Goal: Information Seeking & Learning: Learn about a topic

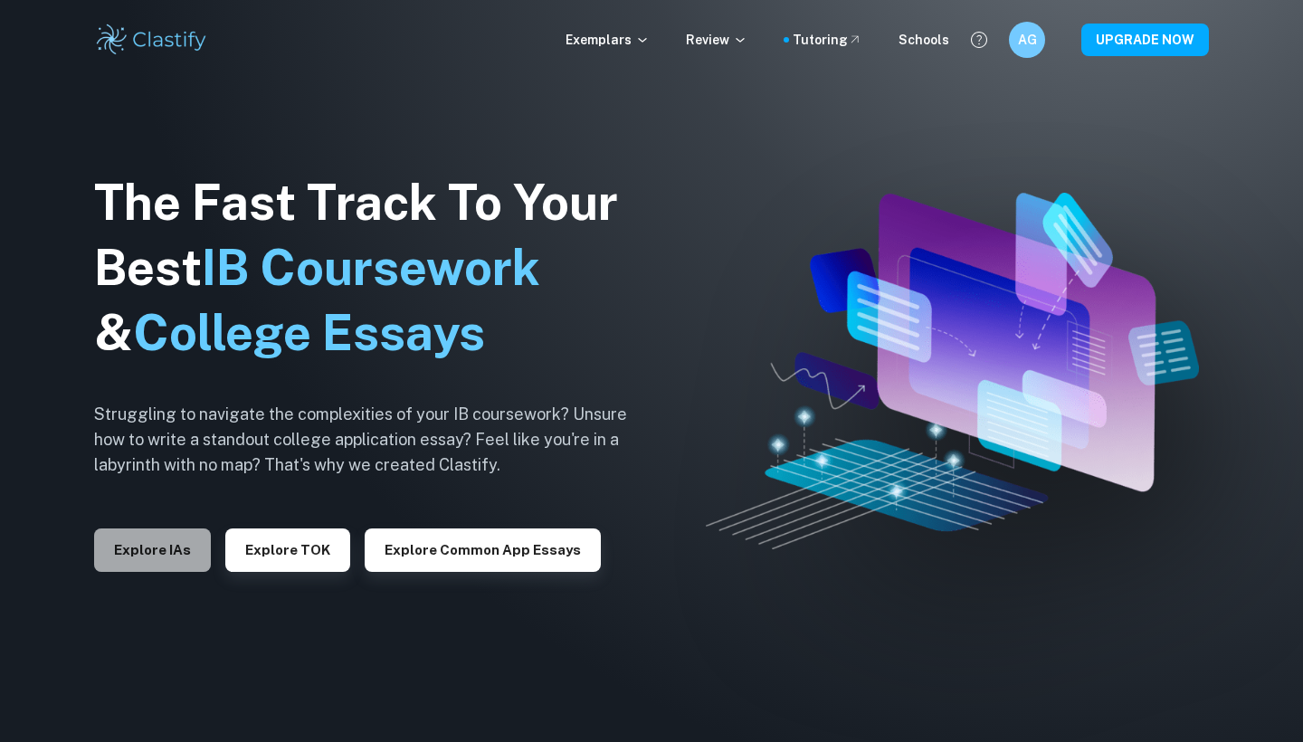
click at [175, 539] on button "Explore IAs" at bounding box center [152, 550] width 117 height 43
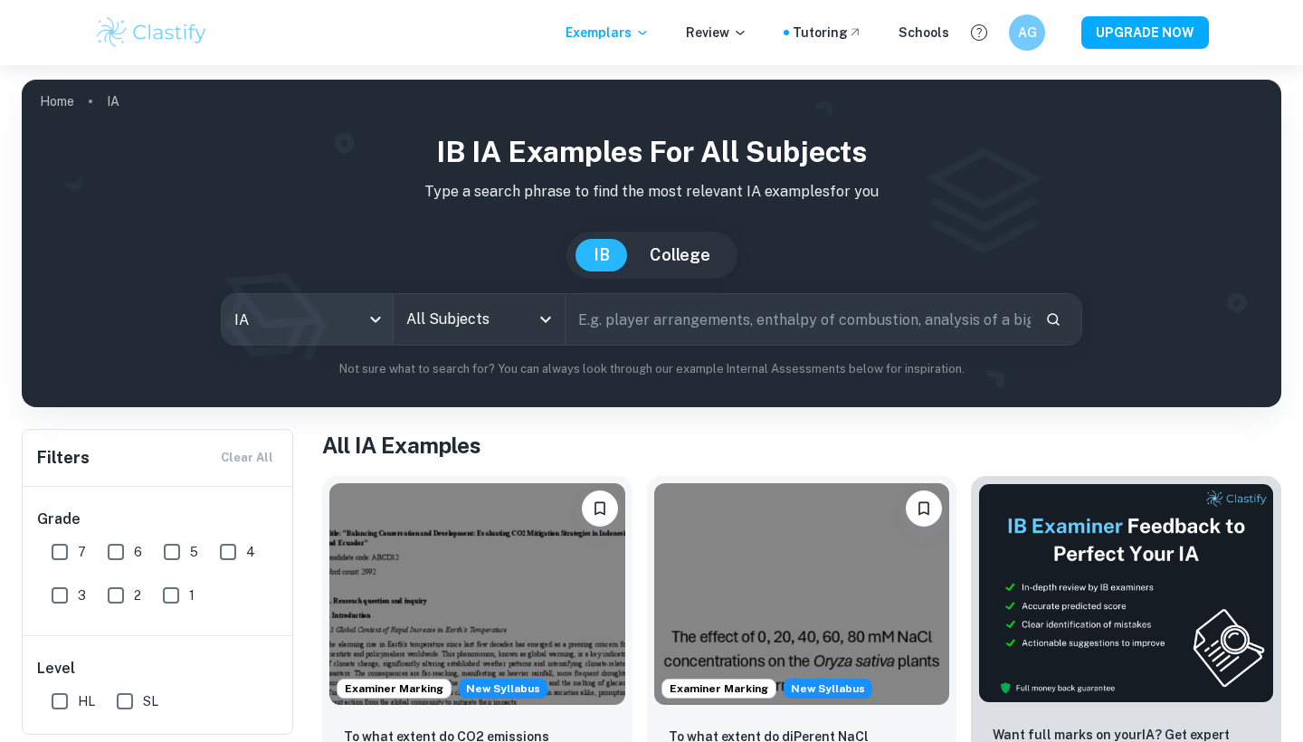
click at [350, 318] on body "We value your privacy We use cookies to enhance your browsing experience, serve…" at bounding box center [651, 436] width 1303 height 742
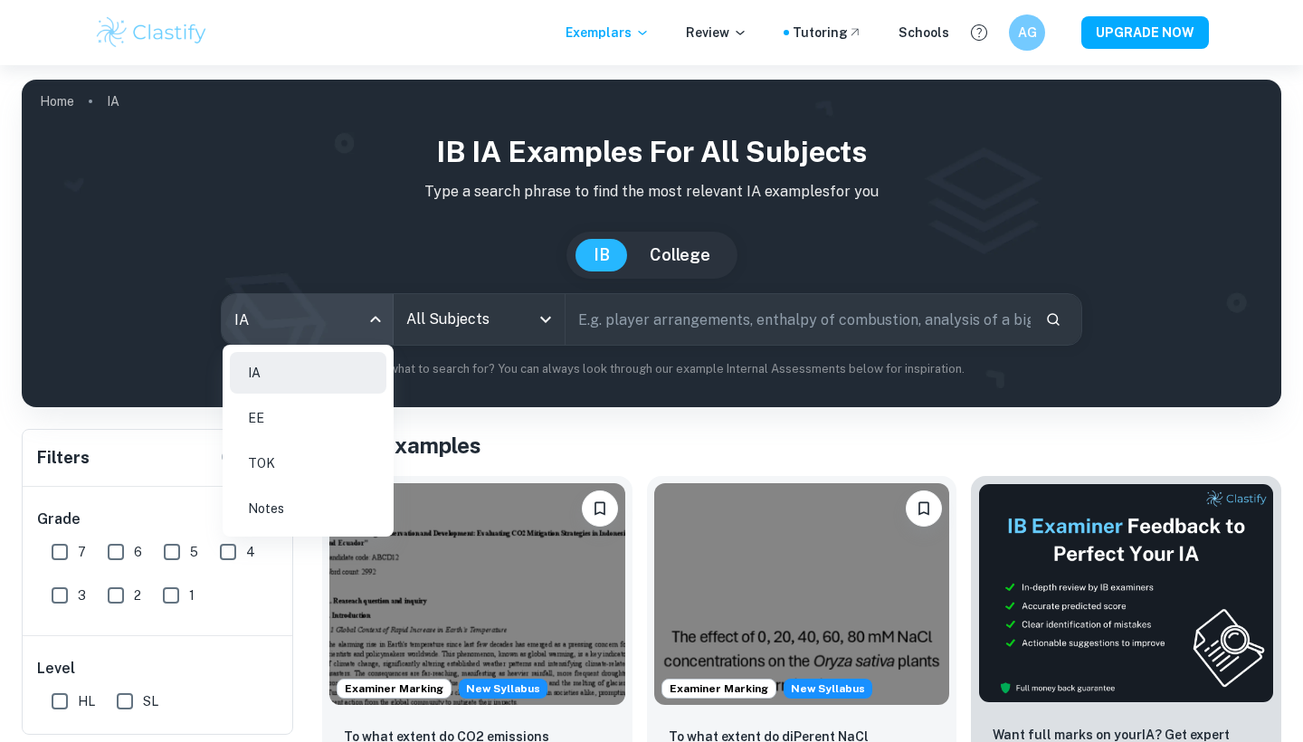
click at [517, 316] on div at bounding box center [651, 371] width 1303 height 742
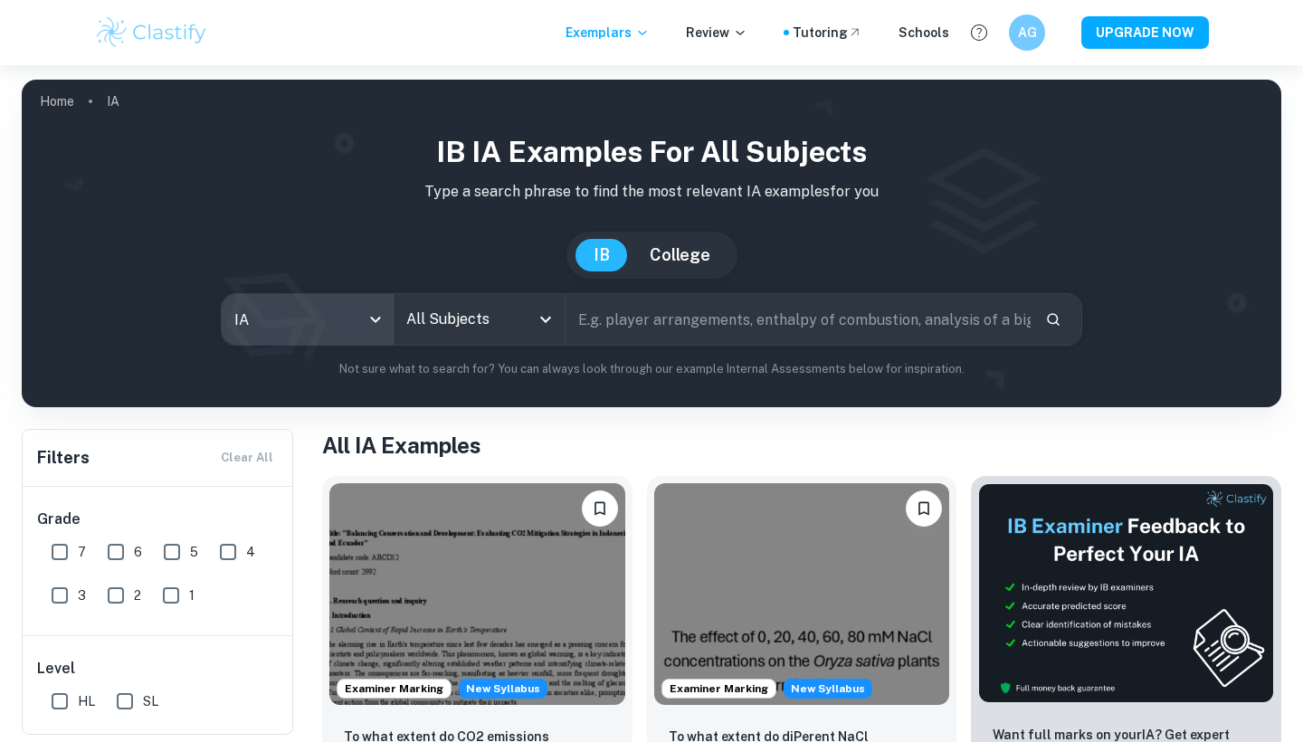
click at [517, 316] on input "All Subjects" at bounding box center [466, 319] width 128 height 34
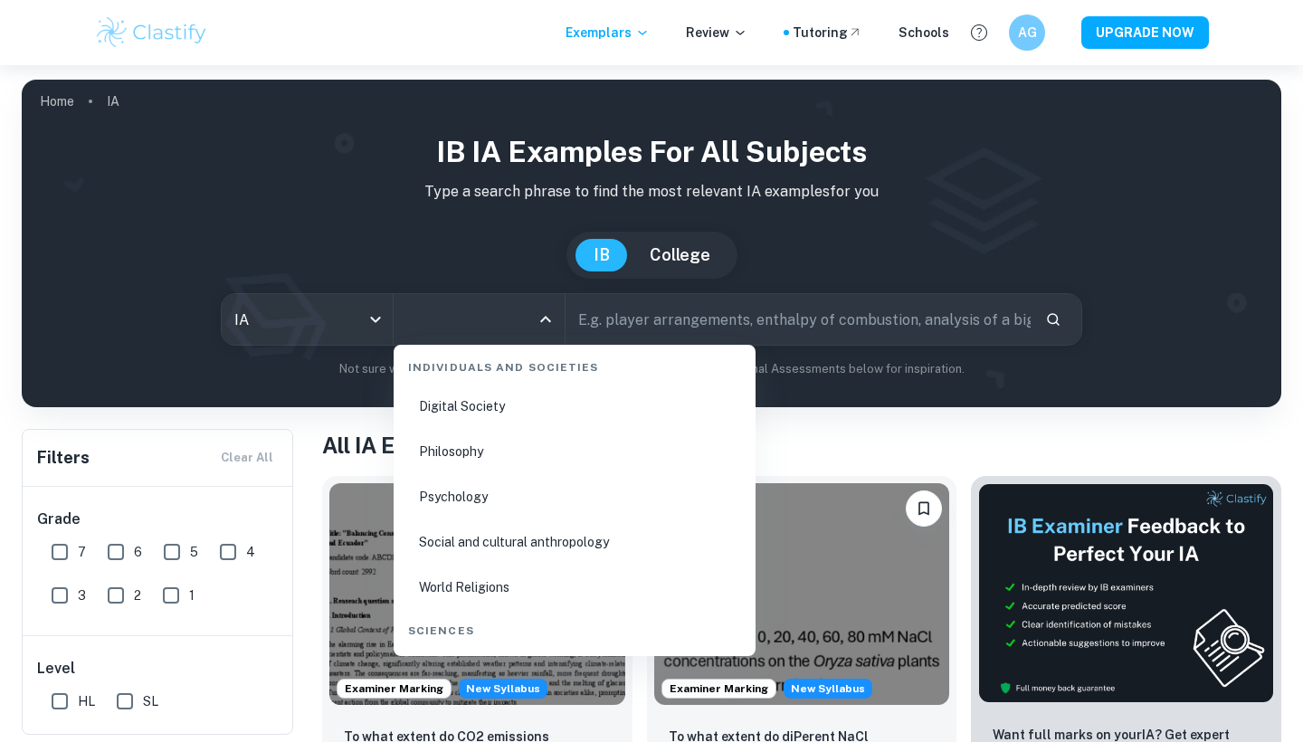
scroll to position [2426, 0]
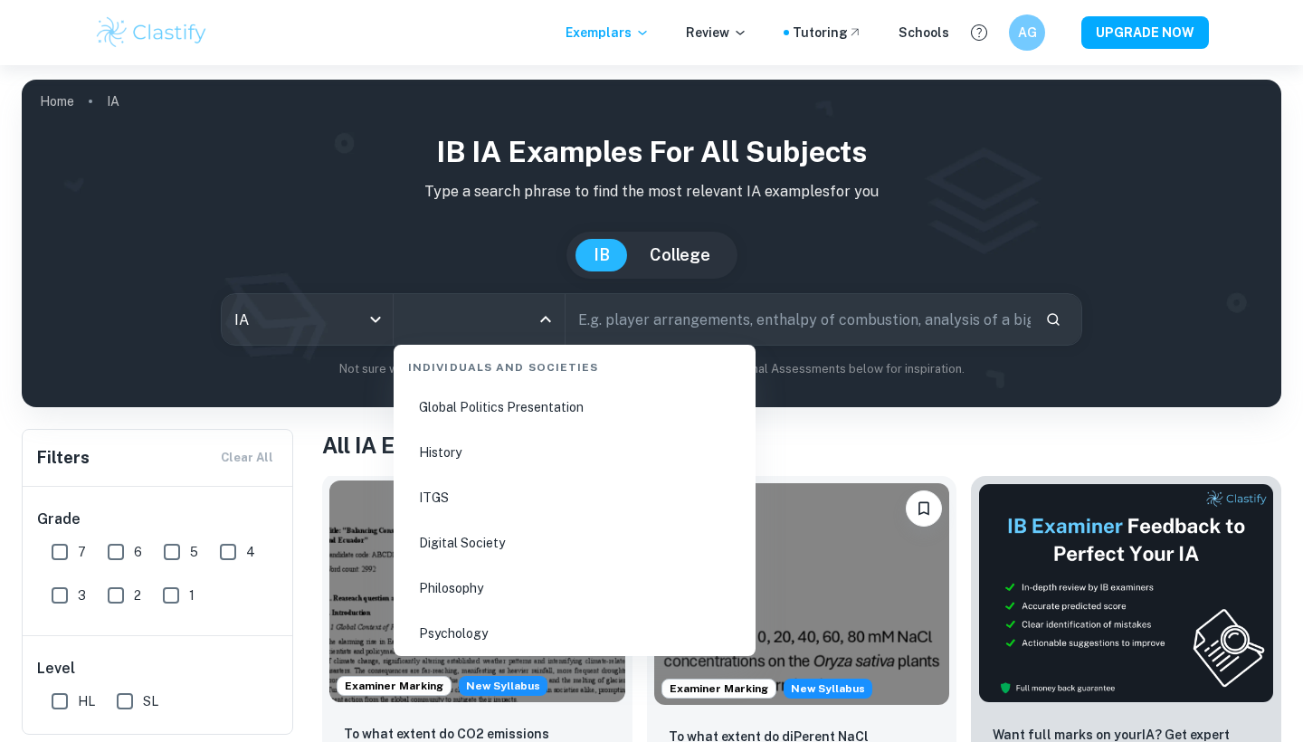
click at [440, 625] on li "Psychology" at bounding box center [575, 634] width 348 height 42
type input "Psychology"
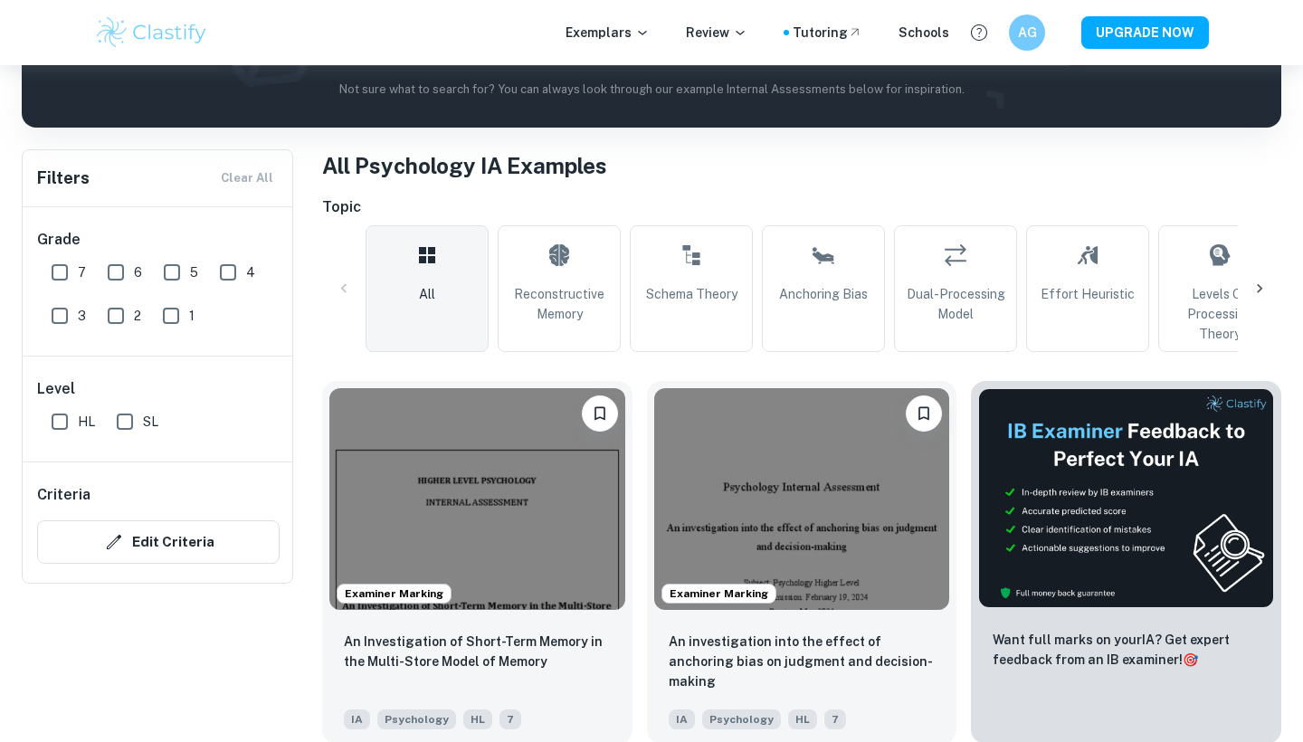
scroll to position [367, 0]
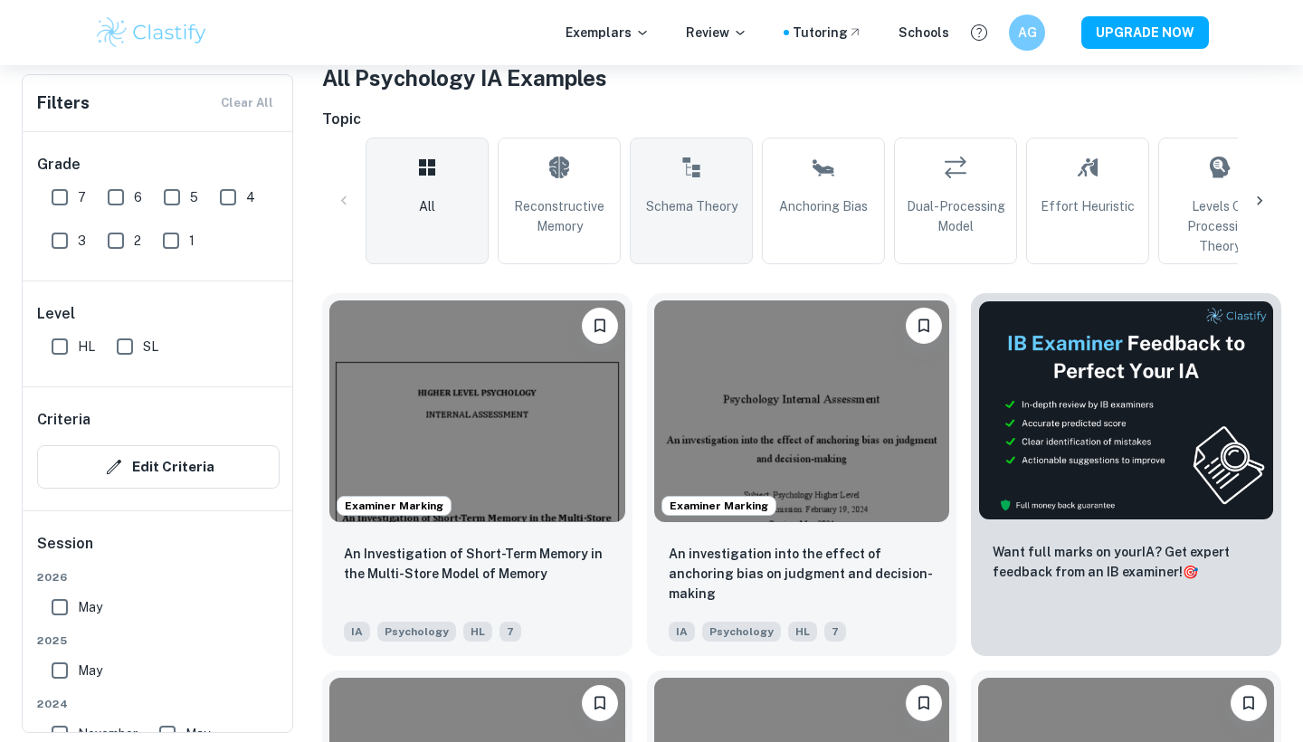
click at [687, 225] on link "Schema Theory" at bounding box center [691, 201] width 123 height 127
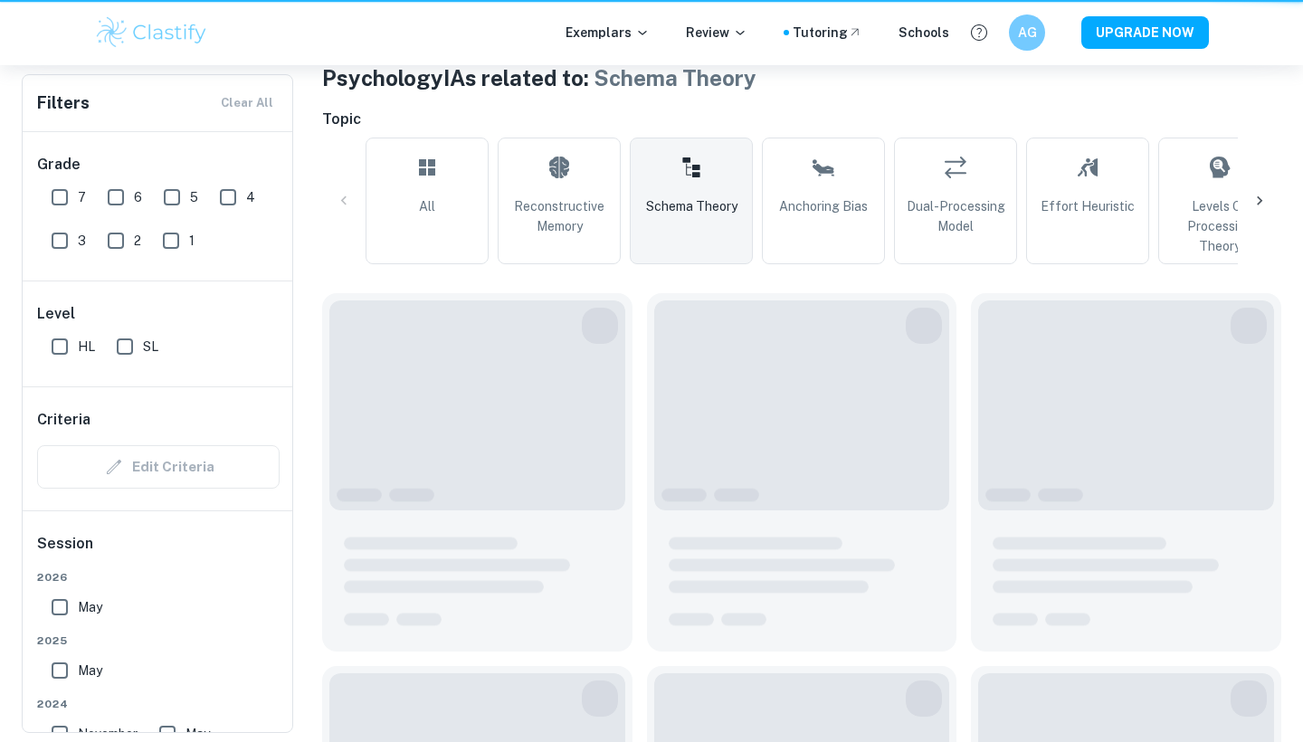
type input "Schema Theory"
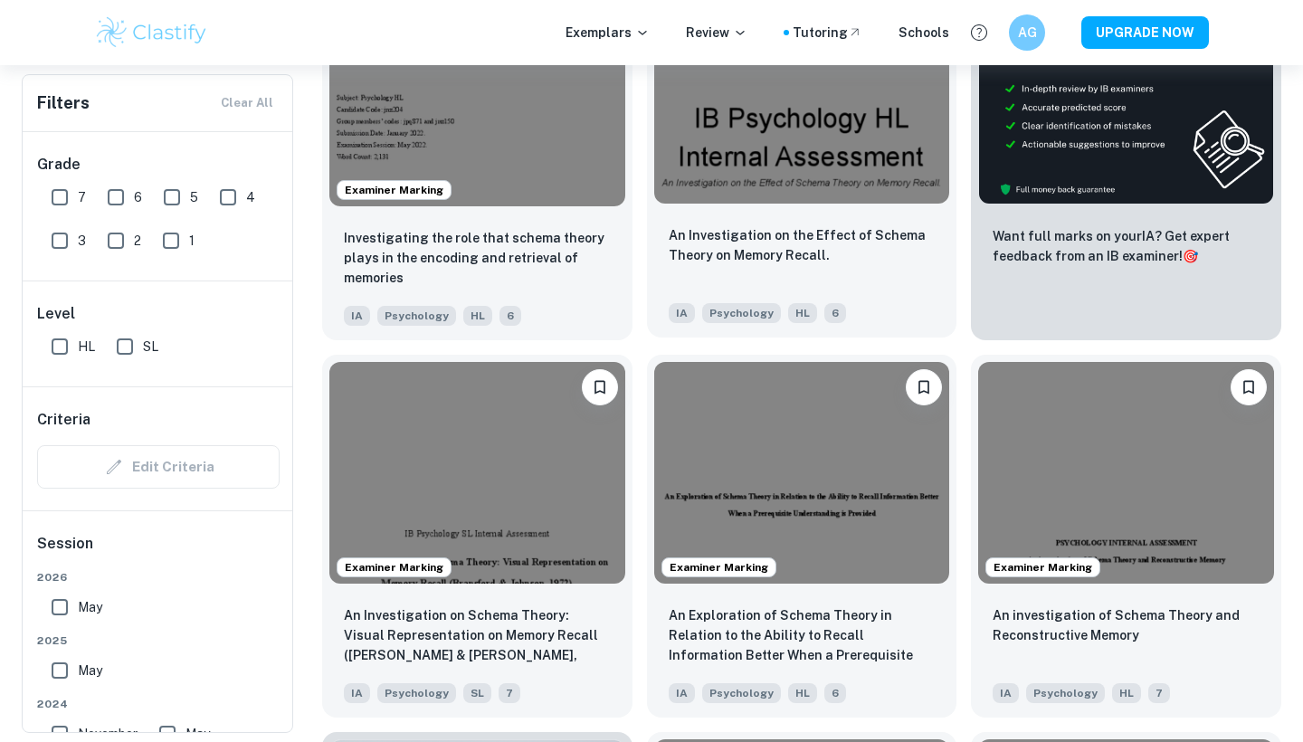
scroll to position [733, 0]
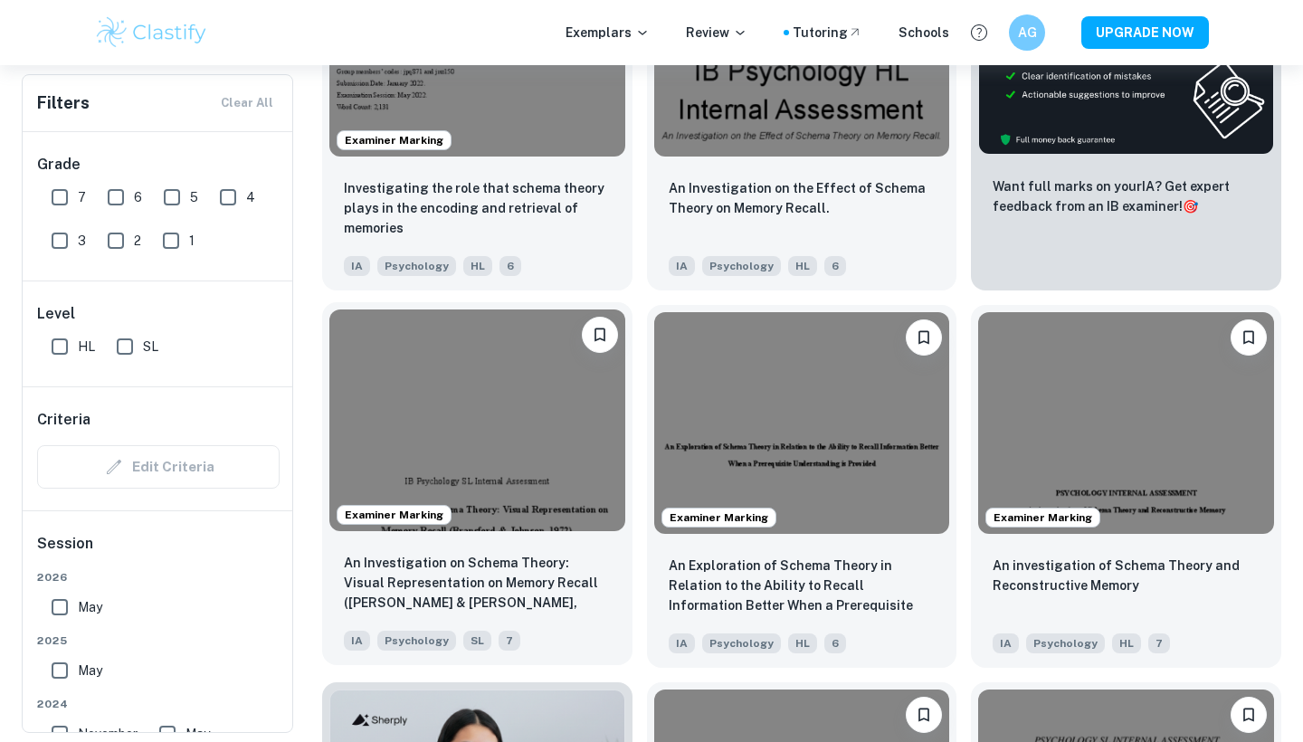
click at [534, 502] on img at bounding box center [477, 421] width 296 height 222
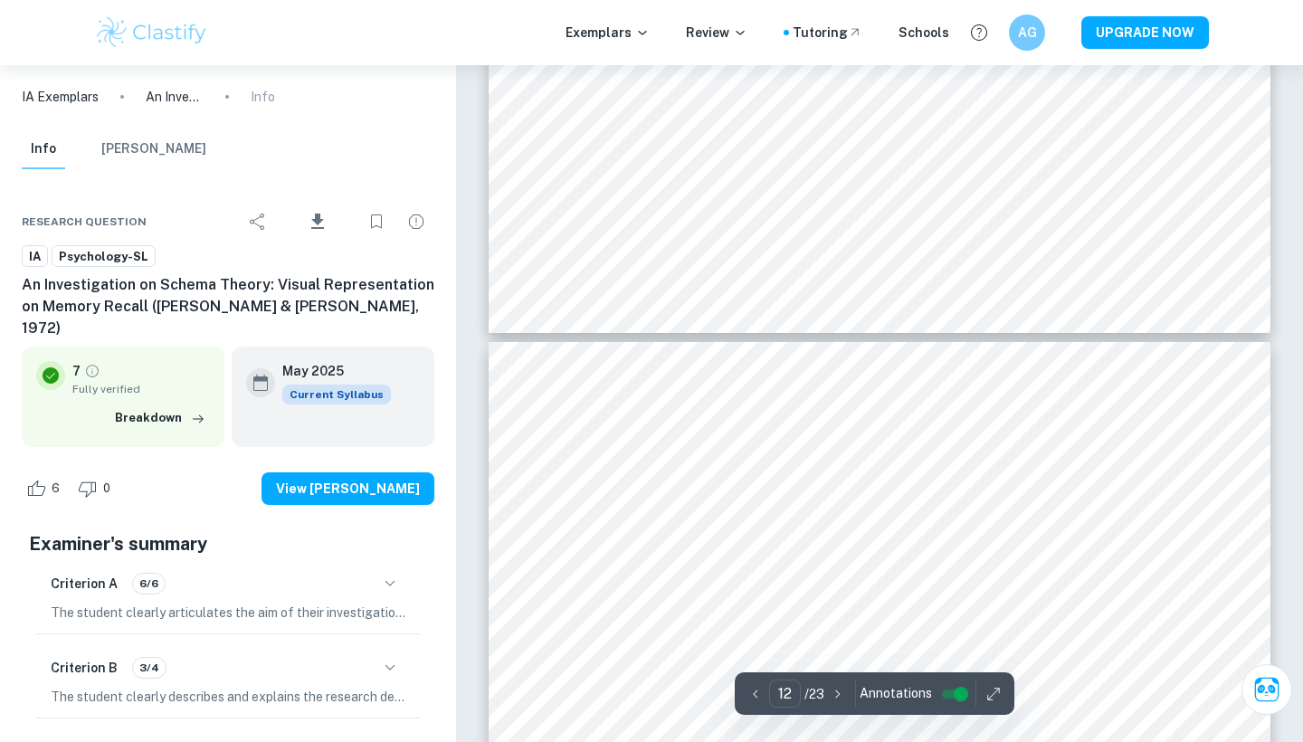
scroll to position [12529, 0]
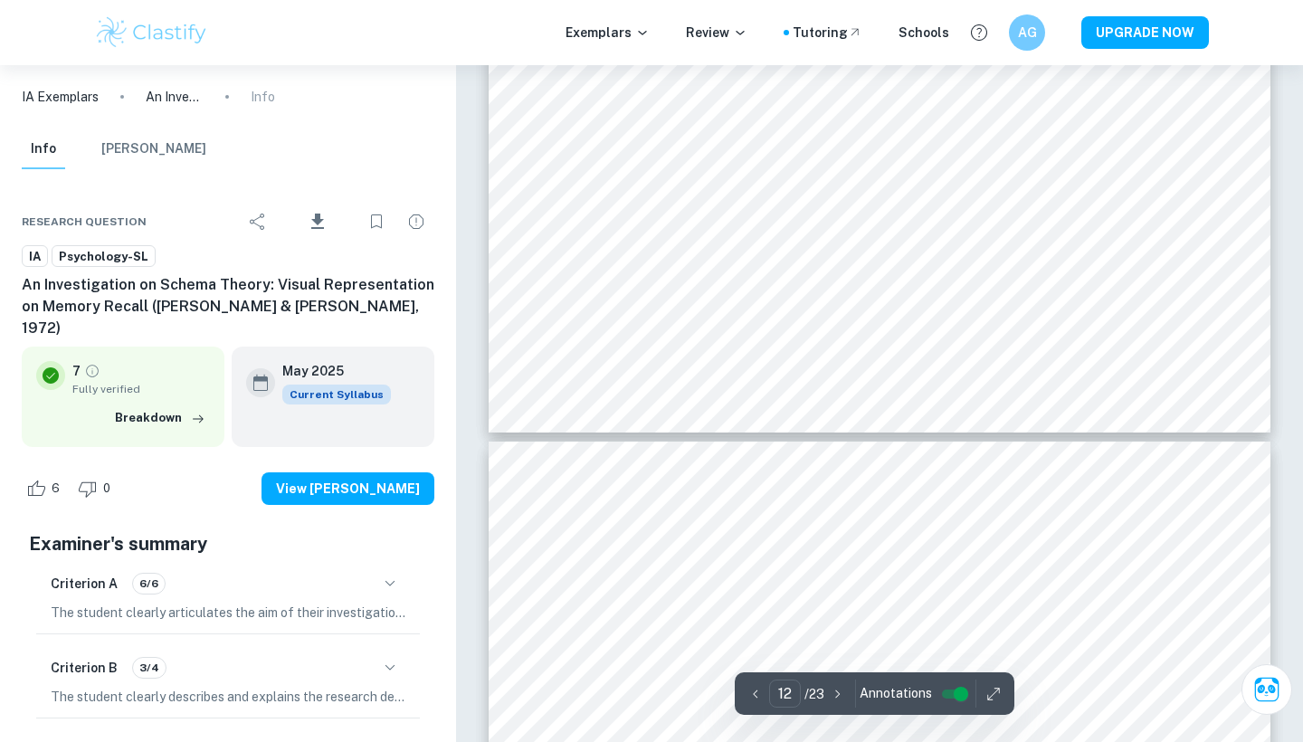
type input "11"
